Goal: Task Accomplishment & Management: Manage account settings

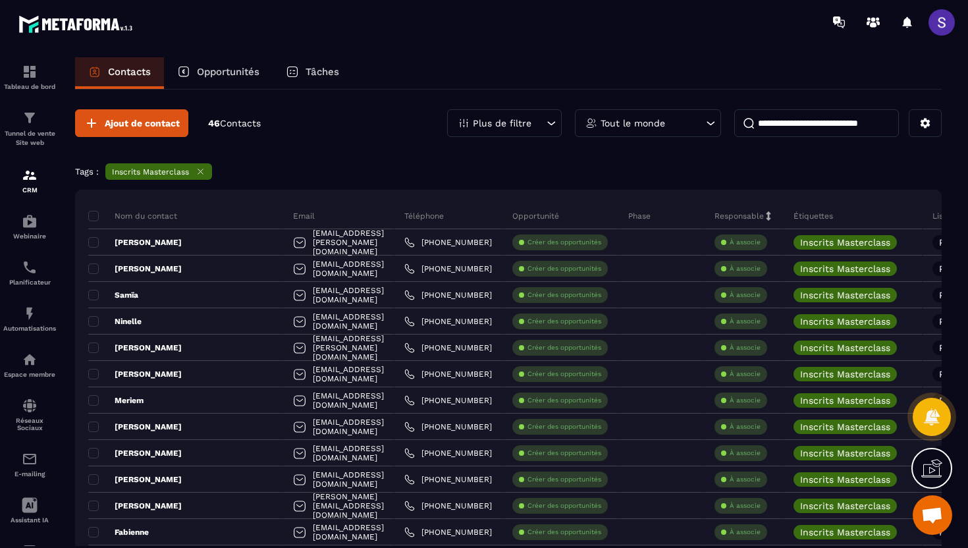
click at [510, 123] on p "Plus de filtre" at bounding box center [502, 122] width 59 height 9
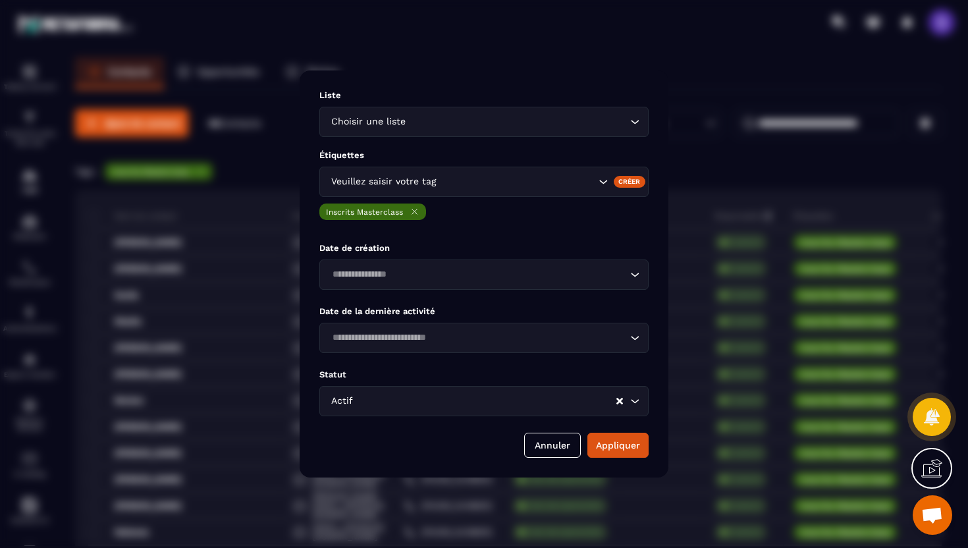
click at [469, 180] on input "Search for option" at bounding box center [516, 181] width 157 height 14
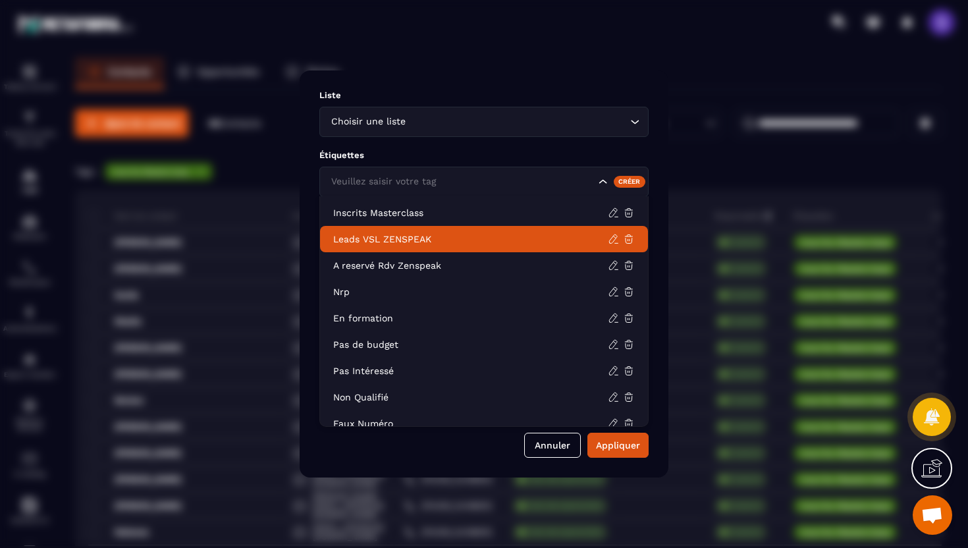
click at [407, 246] on li "Leads VSL ZENSPEAK" at bounding box center [484, 239] width 328 height 26
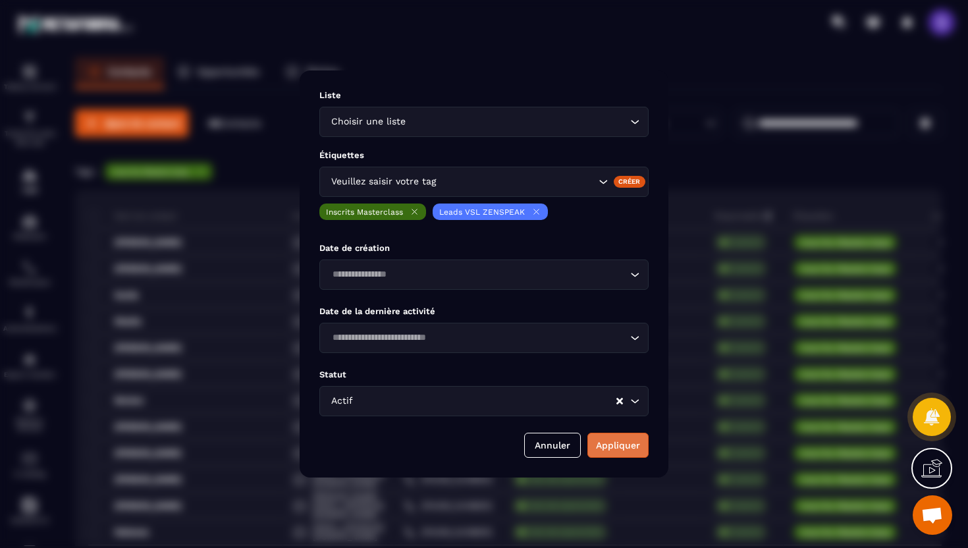
click at [615, 443] on button "Appliquer" at bounding box center [617, 445] width 61 height 25
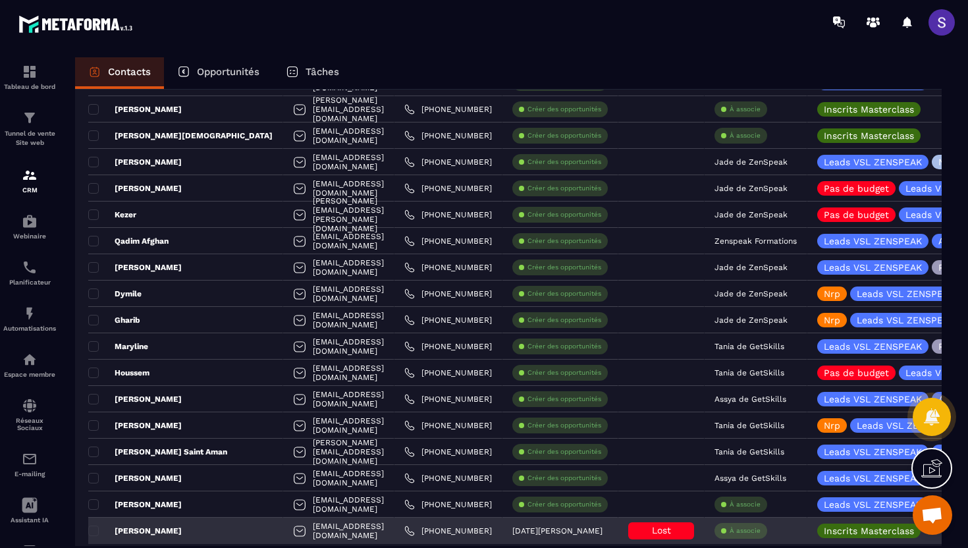
scroll to position [1438, 0]
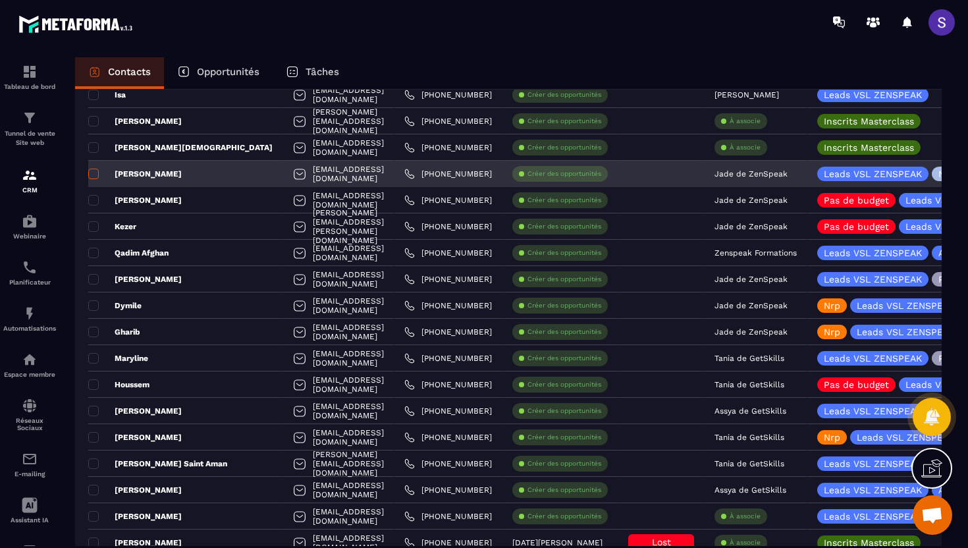
click at [95, 177] on span at bounding box center [93, 174] width 11 height 11
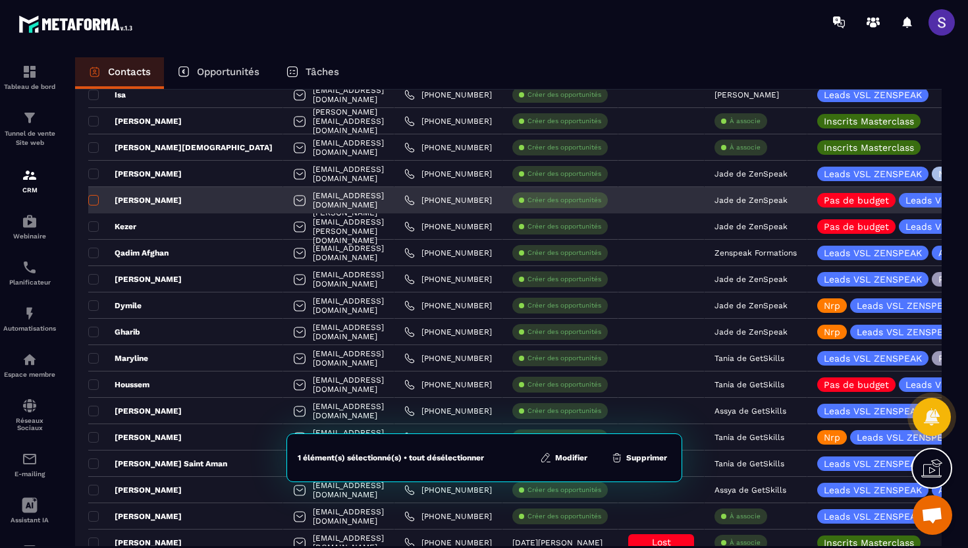
click at [96, 205] on label at bounding box center [92, 203] width 9 height 9
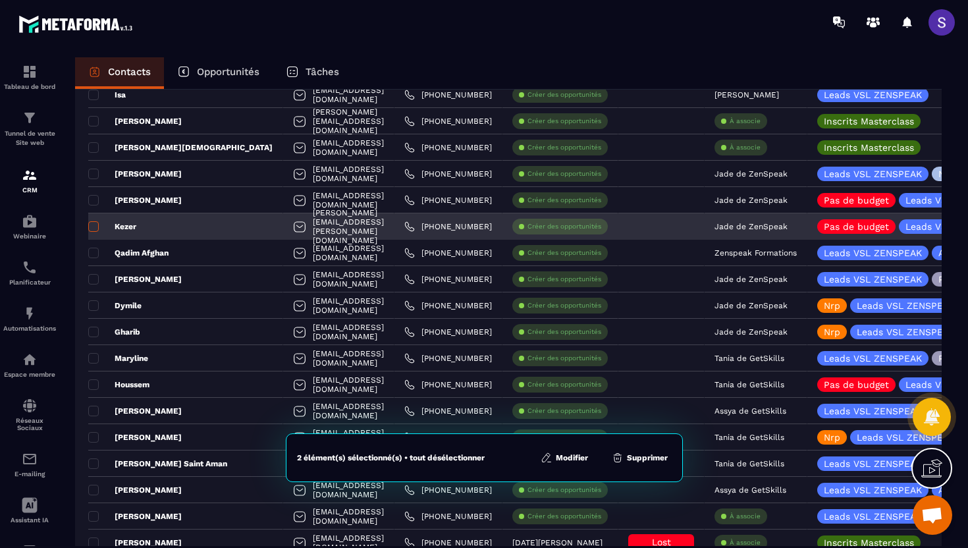
click at [96, 228] on span at bounding box center [93, 226] width 11 height 11
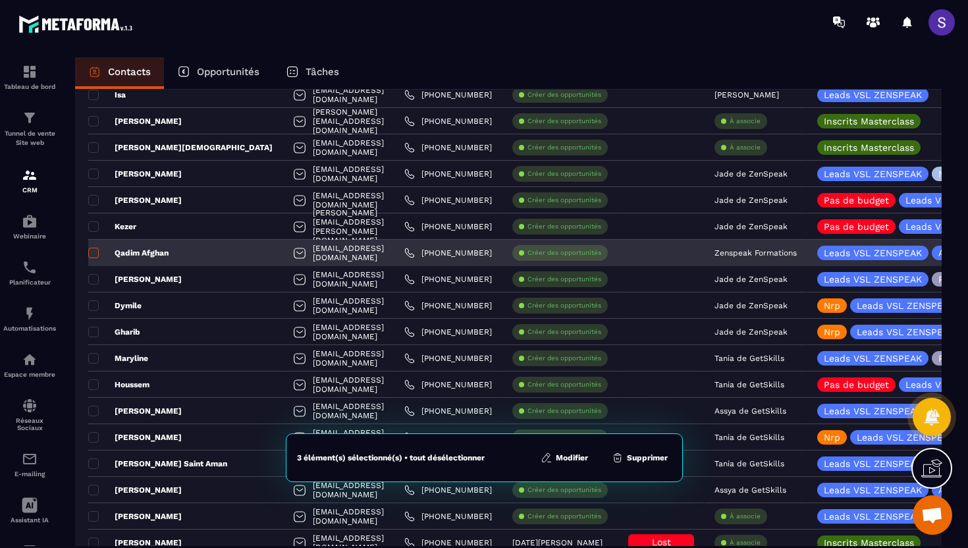
click at [95, 254] on span at bounding box center [93, 253] width 11 height 11
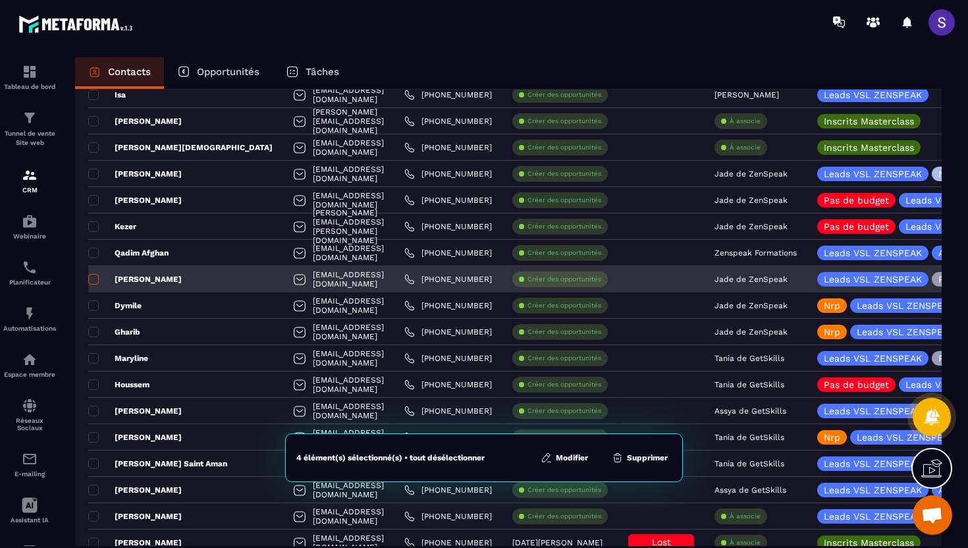
click at [95, 280] on span at bounding box center [93, 279] width 11 height 11
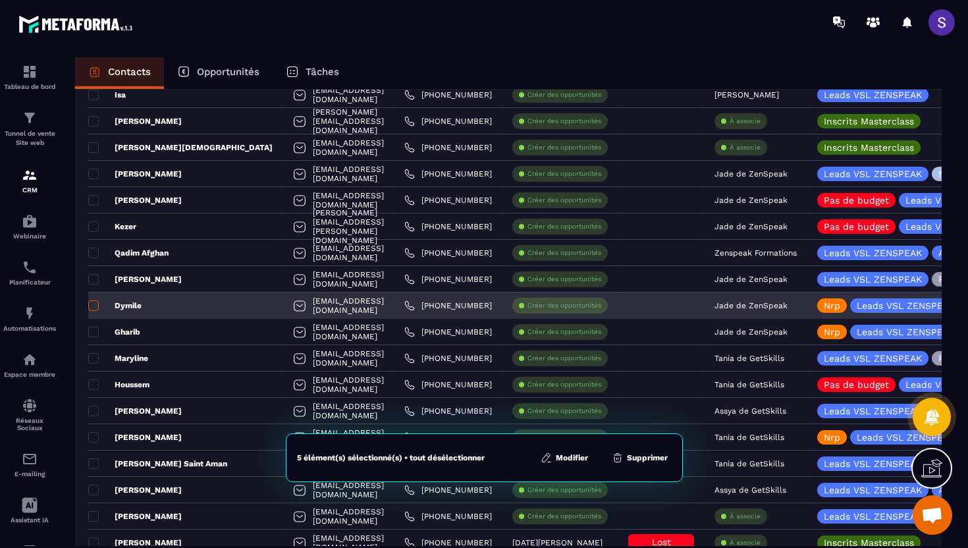
click at [95, 303] on span at bounding box center [93, 305] width 11 height 11
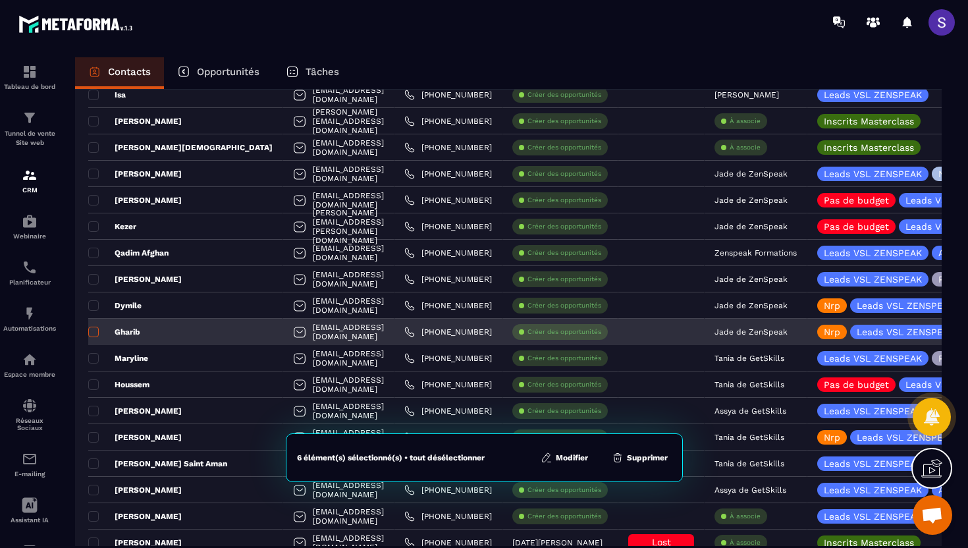
click at [94, 335] on span at bounding box center [93, 332] width 11 height 11
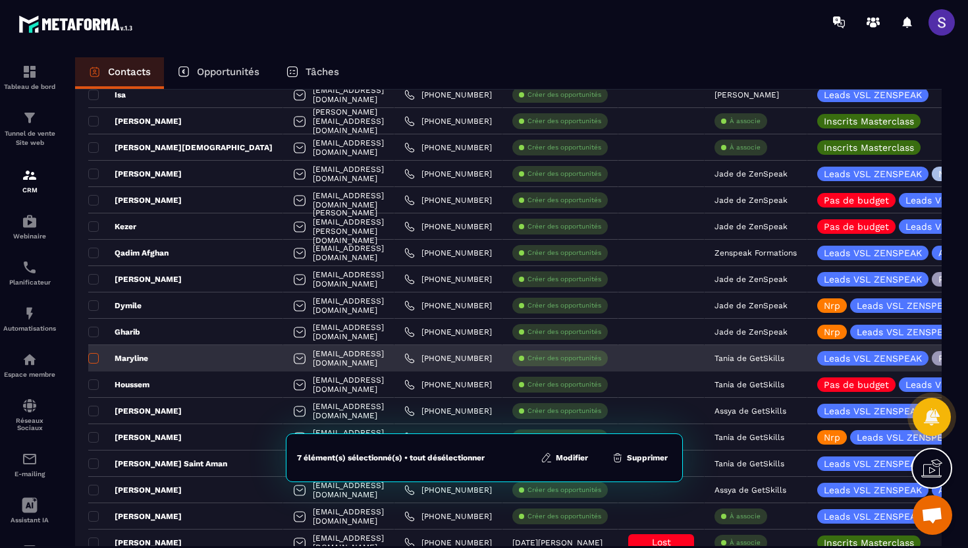
click at [95, 362] on span at bounding box center [93, 358] width 11 height 11
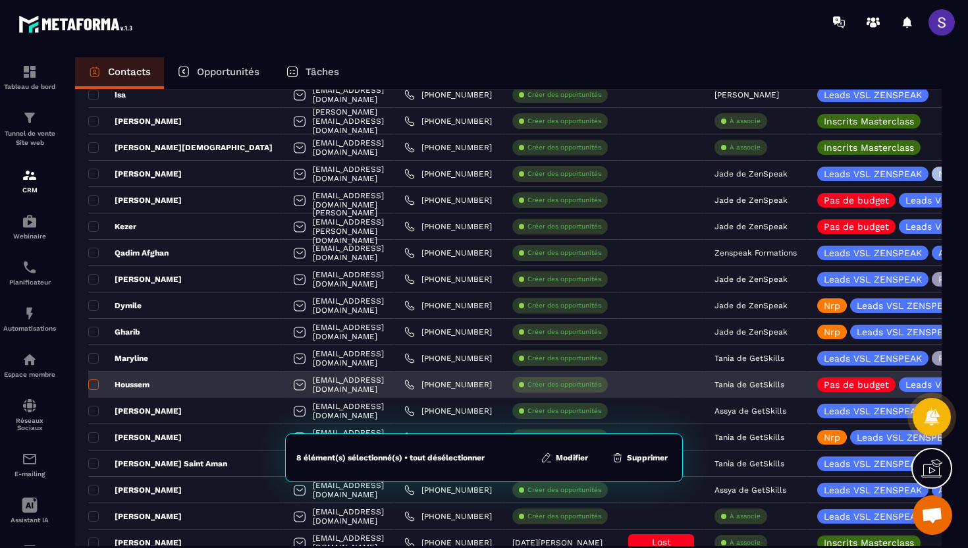
click at [95, 382] on span at bounding box center [93, 384] width 11 height 11
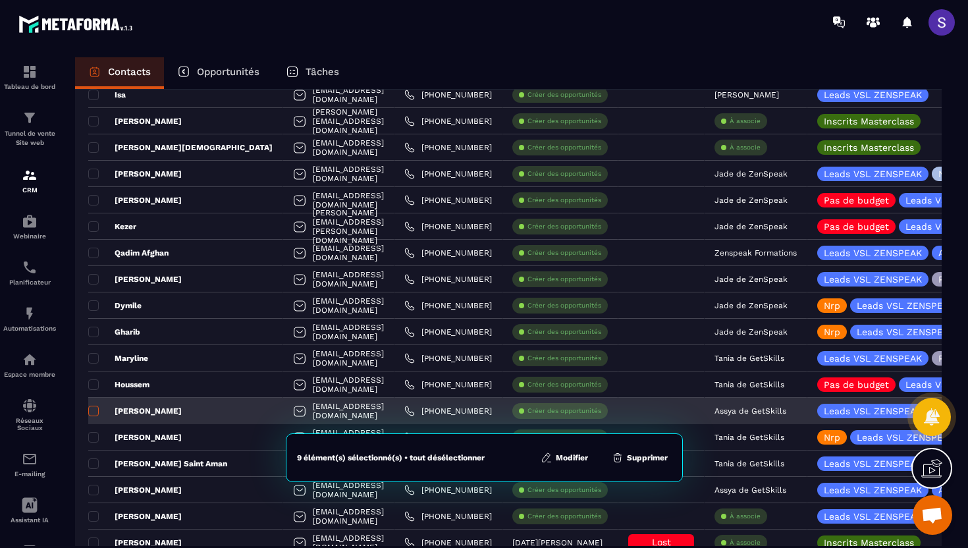
click at [95, 413] on span at bounding box center [93, 411] width 11 height 11
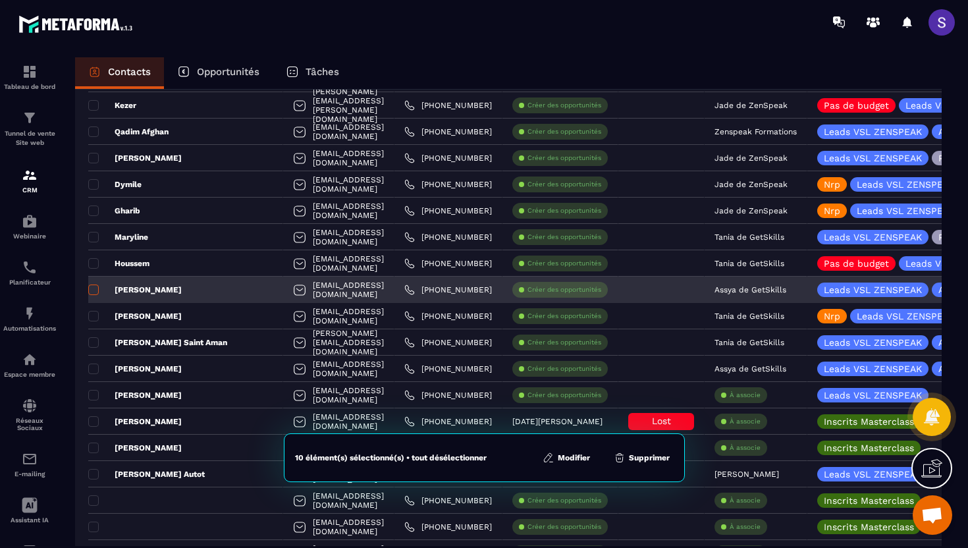
scroll to position [1560, 0]
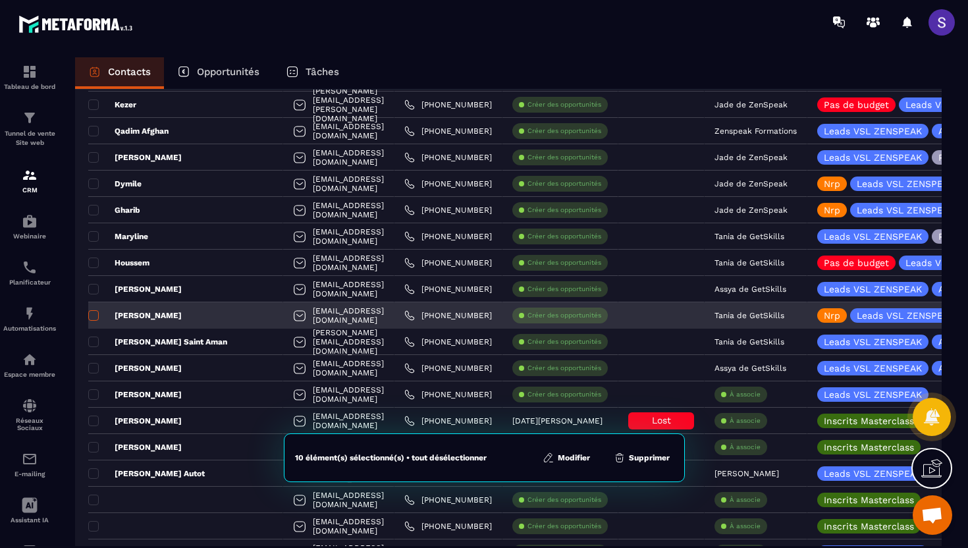
click at [92, 318] on span at bounding box center [93, 315] width 11 height 11
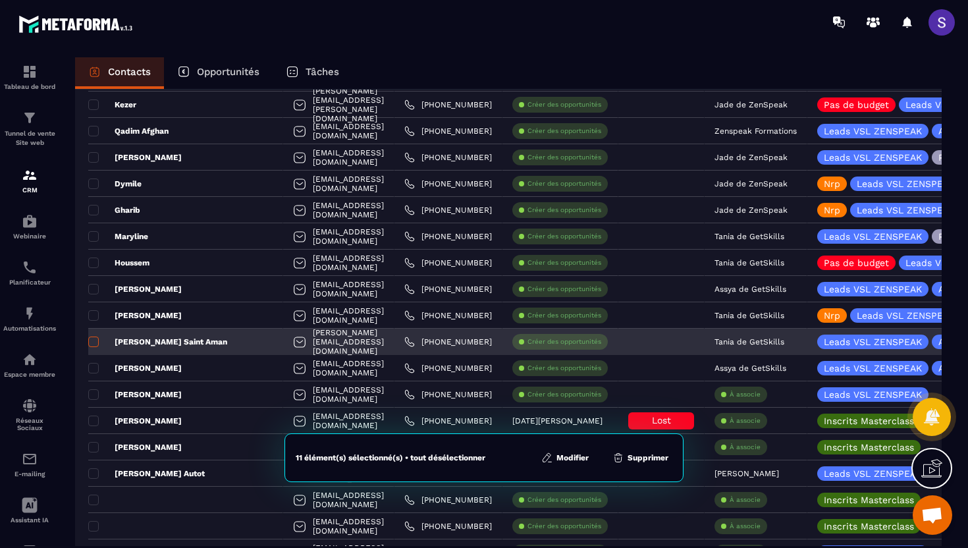
click at [93, 340] on span at bounding box center [93, 341] width 11 height 11
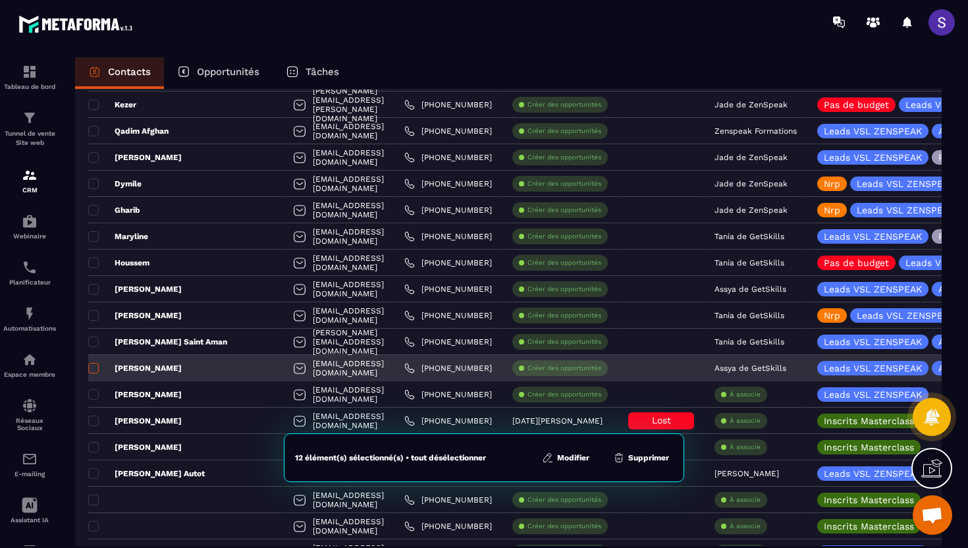
click at [93, 365] on span at bounding box center [93, 368] width 11 height 11
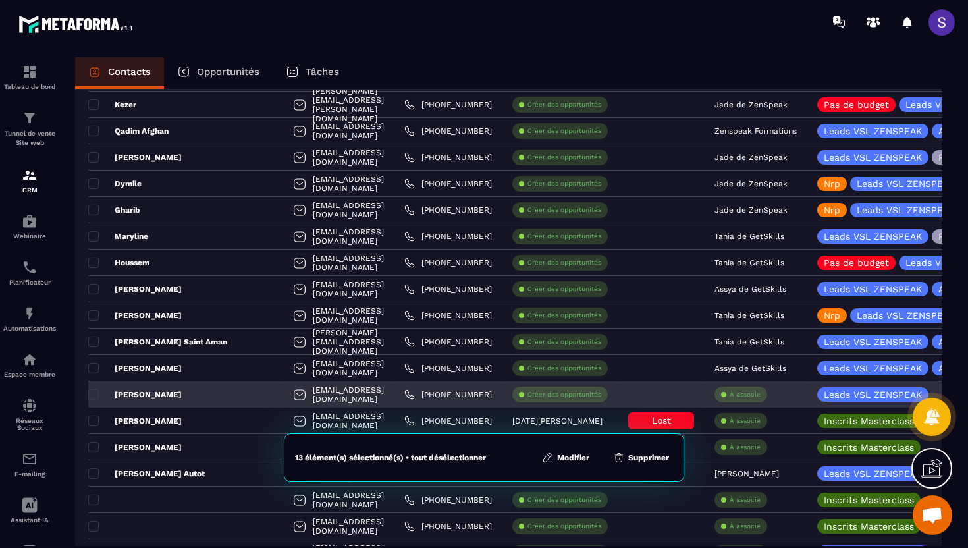
click at [94, 389] on p "[PERSON_NAME]" at bounding box center [134, 394] width 93 height 11
